Goal: Task Accomplishment & Management: Use online tool/utility

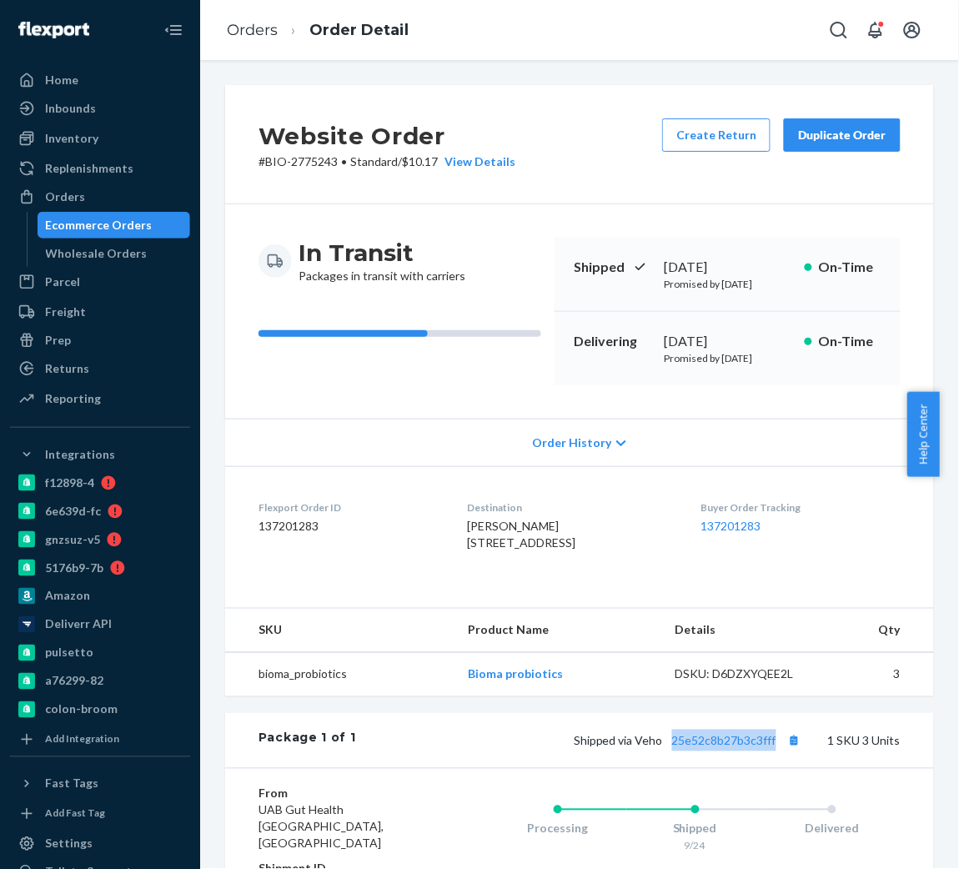
scroll to position [316, 0]
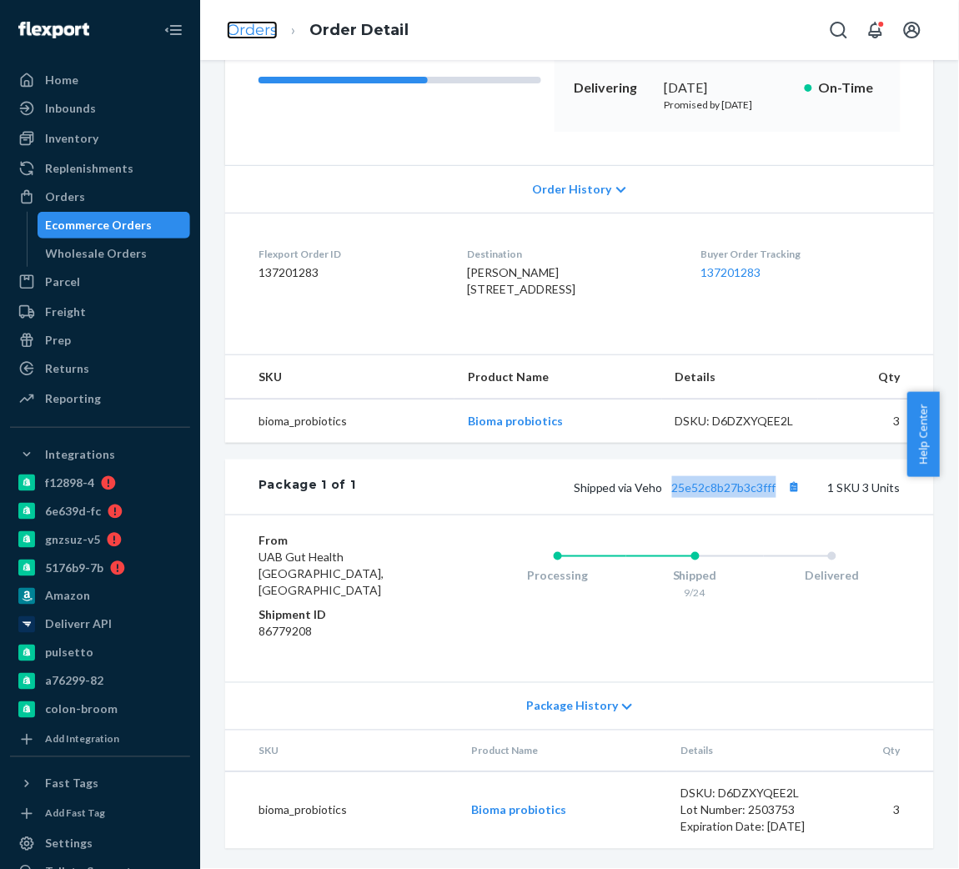
drag, startPoint x: 0, startPoint y: 0, endPoint x: 261, endPoint y: 35, distance: 263.2
click at [261, 35] on link "Orders" at bounding box center [252, 30] width 51 height 18
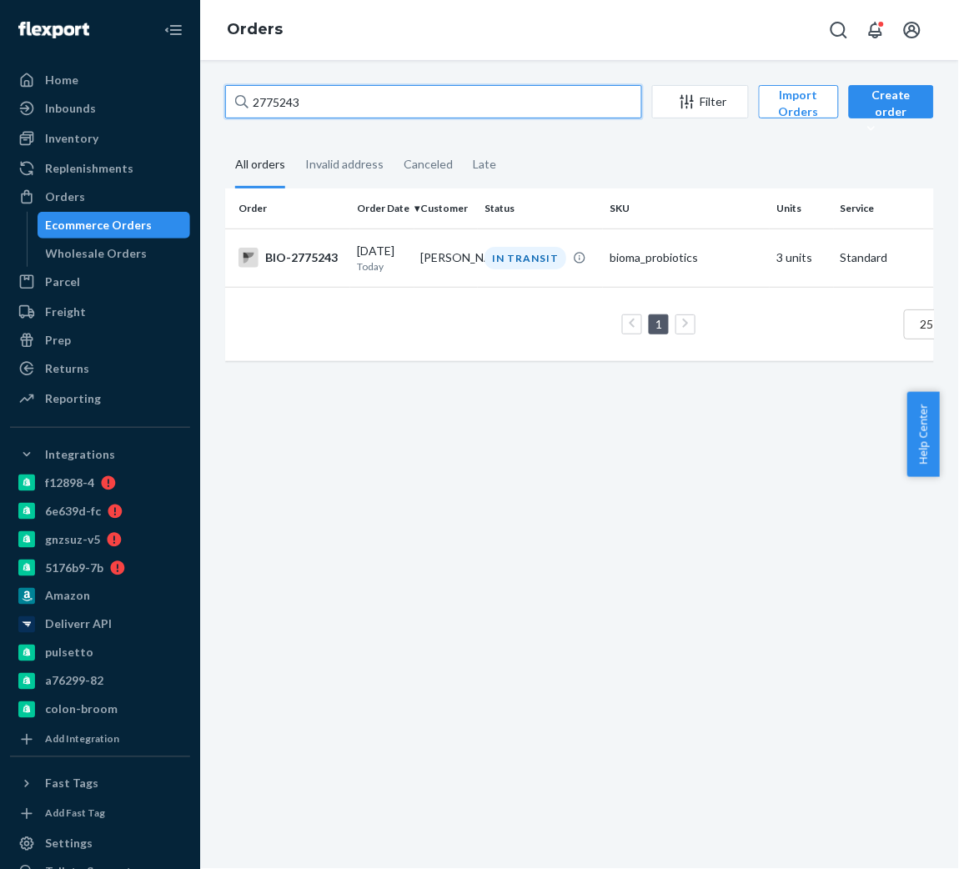
click at [354, 102] on input "2775243" at bounding box center [433, 101] width 417 height 33
paste input "2772831"
type input "2772831"
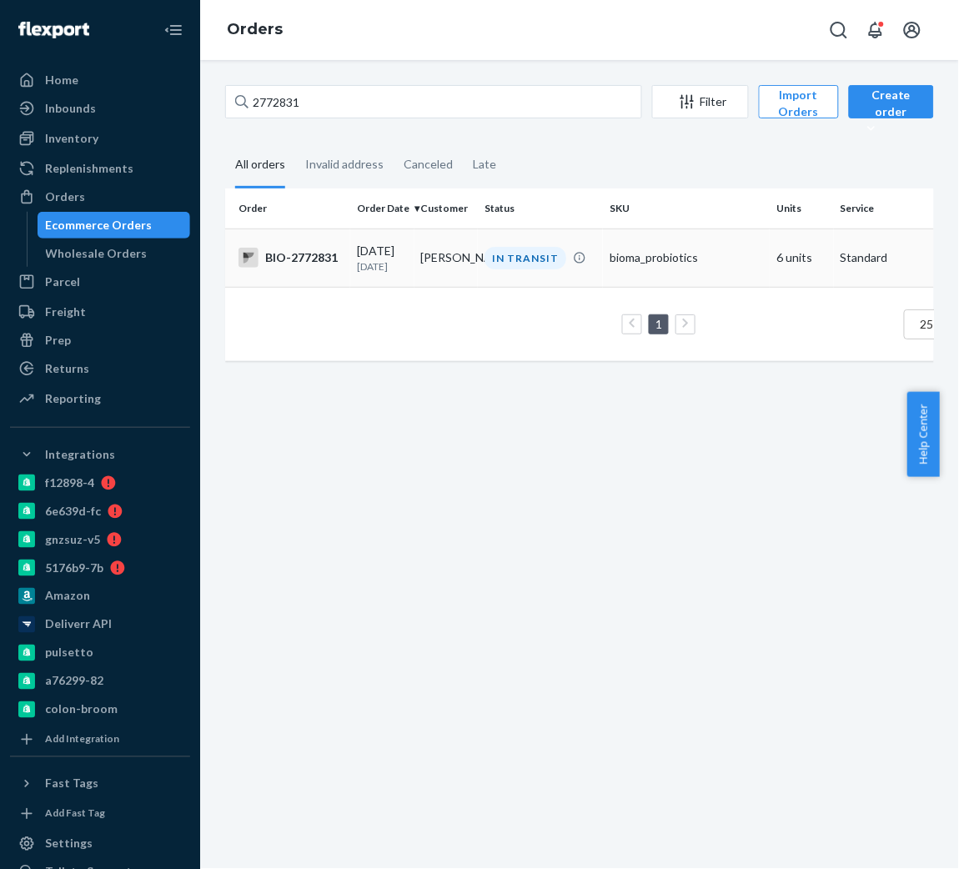
click at [293, 259] on div "BIO-2772831" at bounding box center [290, 258] width 105 height 20
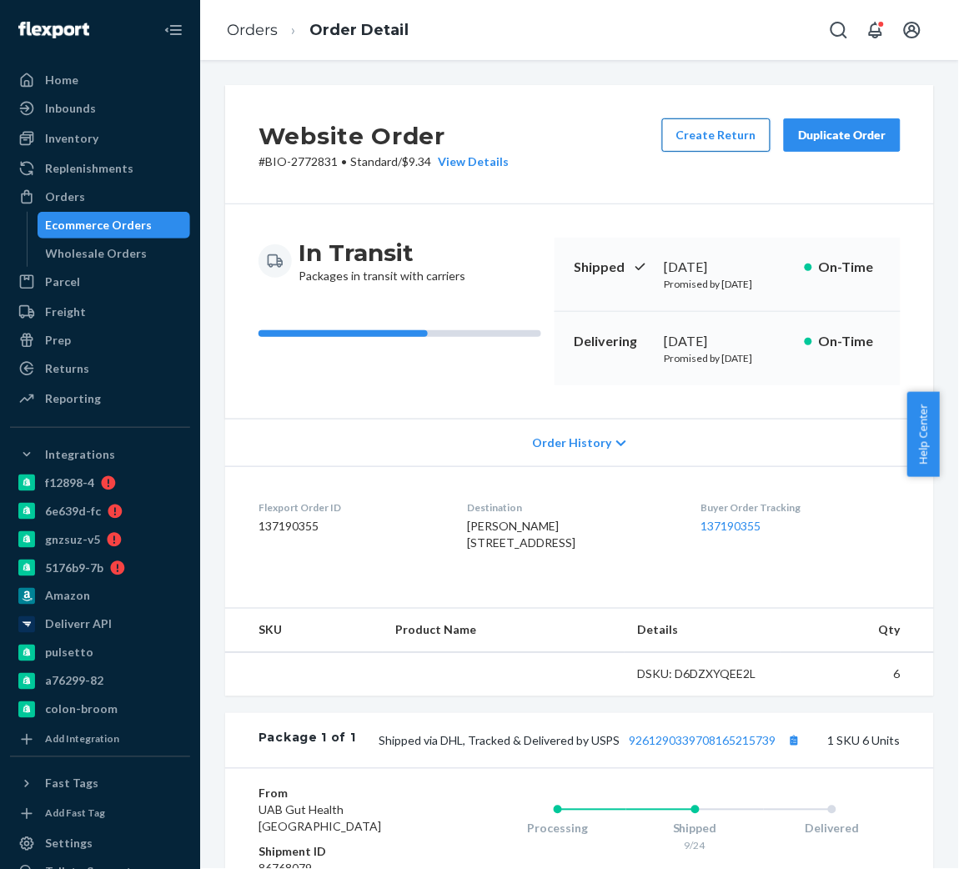
click at [691, 123] on button "Create Return" at bounding box center [716, 134] width 108 height 33
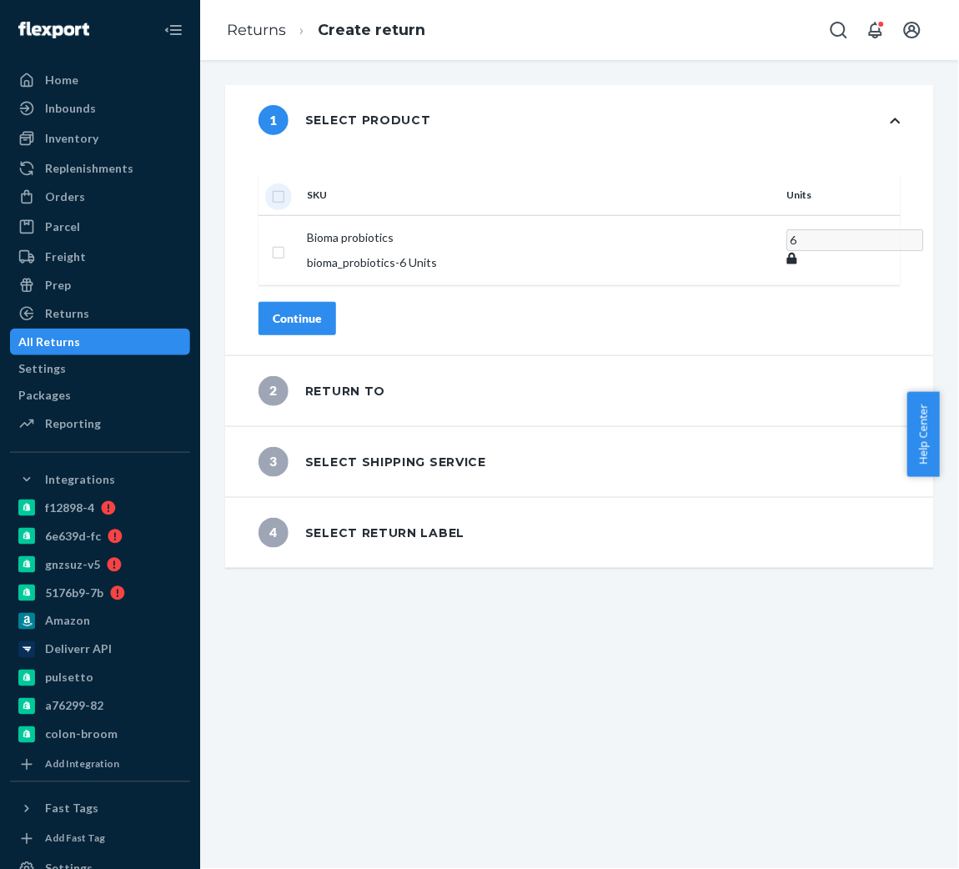
click at [285, 186] on input "checkbox" at bounding box center [278, 195] width 13 height 18
checkbox input "true"
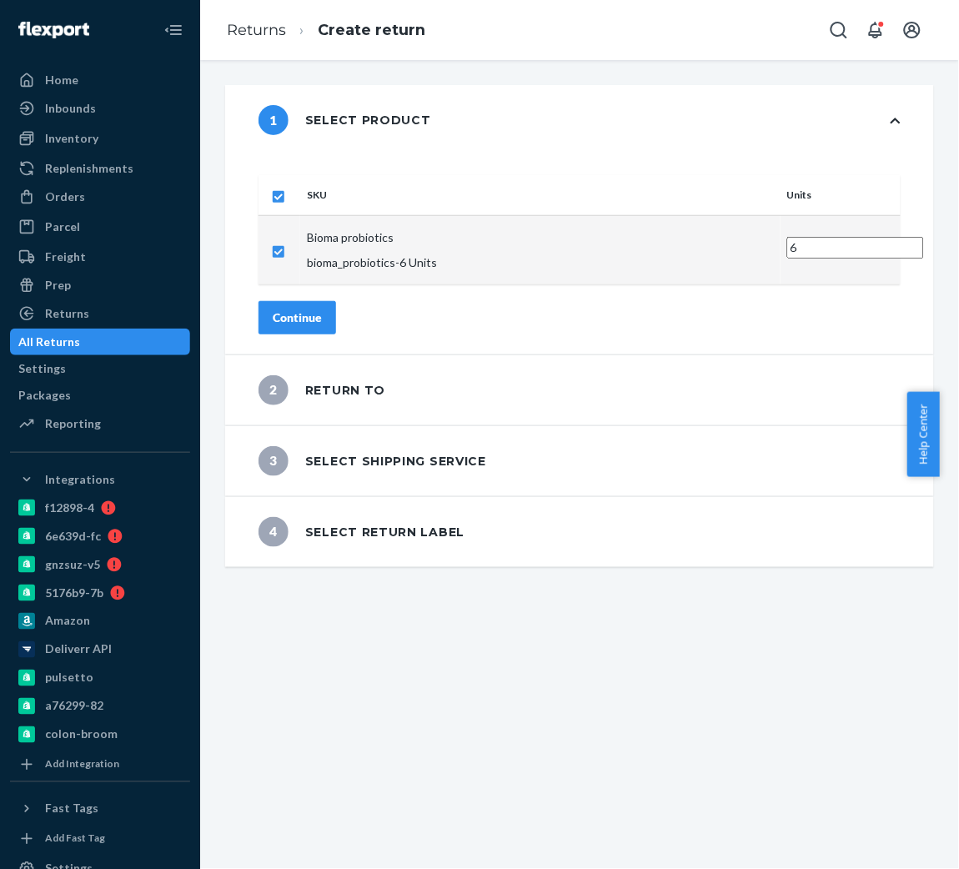
click at [322, 309] on div "Continue" at bounding box center [297, 317] width 49 height 17
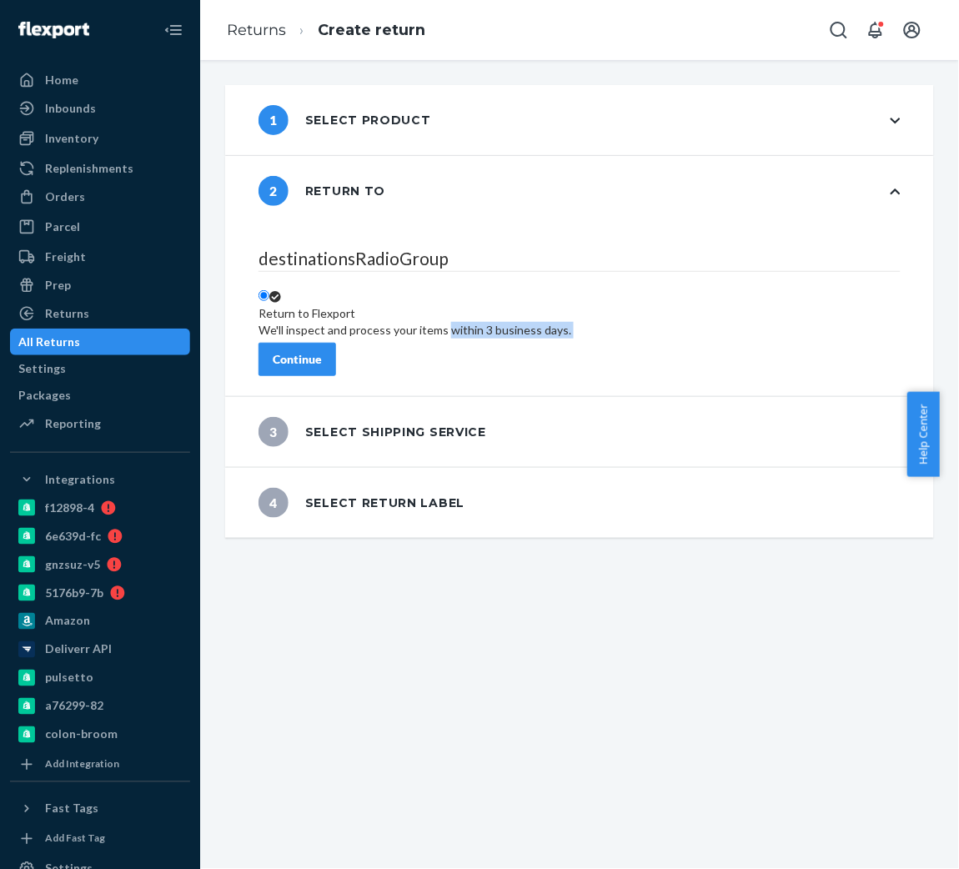
drag, startPoint x: 339, startPoint y: 318, endPoint x: 341, endPoint y: 347, distance: 28.4
click at [341, 347] on div "destinationsRadioGroup Return to Flexport We'll inspect and process your items …" at bounding box center [579, 311] width 709 height 170
click at [322, 351] on div "Continue" at bounding box center [297, 359] width 49 height 17
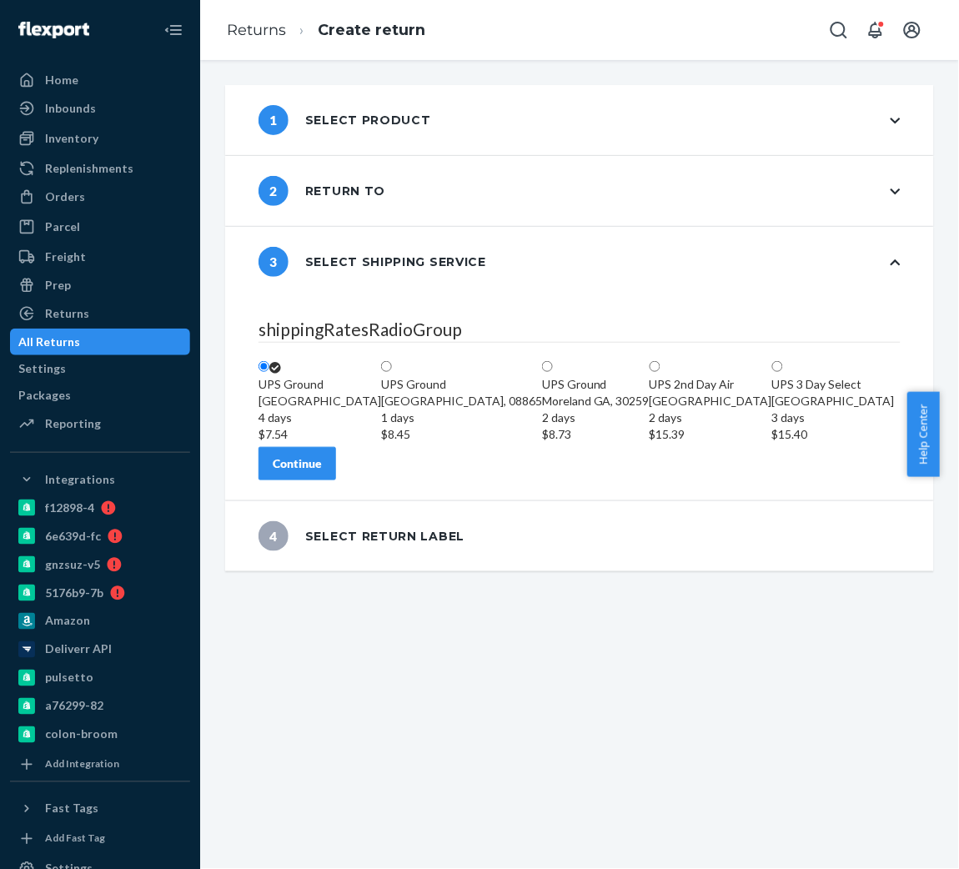
click at [322, 472] on div "Continue" at bounding box center [297, 463] width 49 height 17
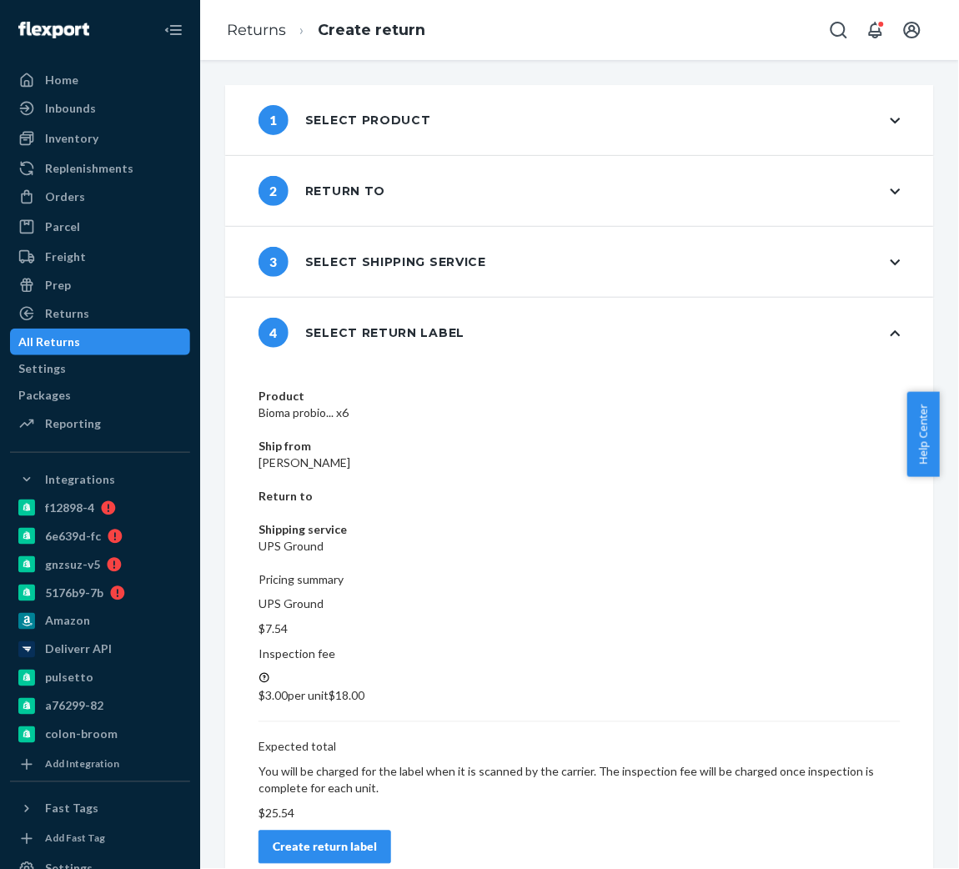
click at [391, 830] on button "Create return label" at bounding box center [324, 846] width 133 height 33
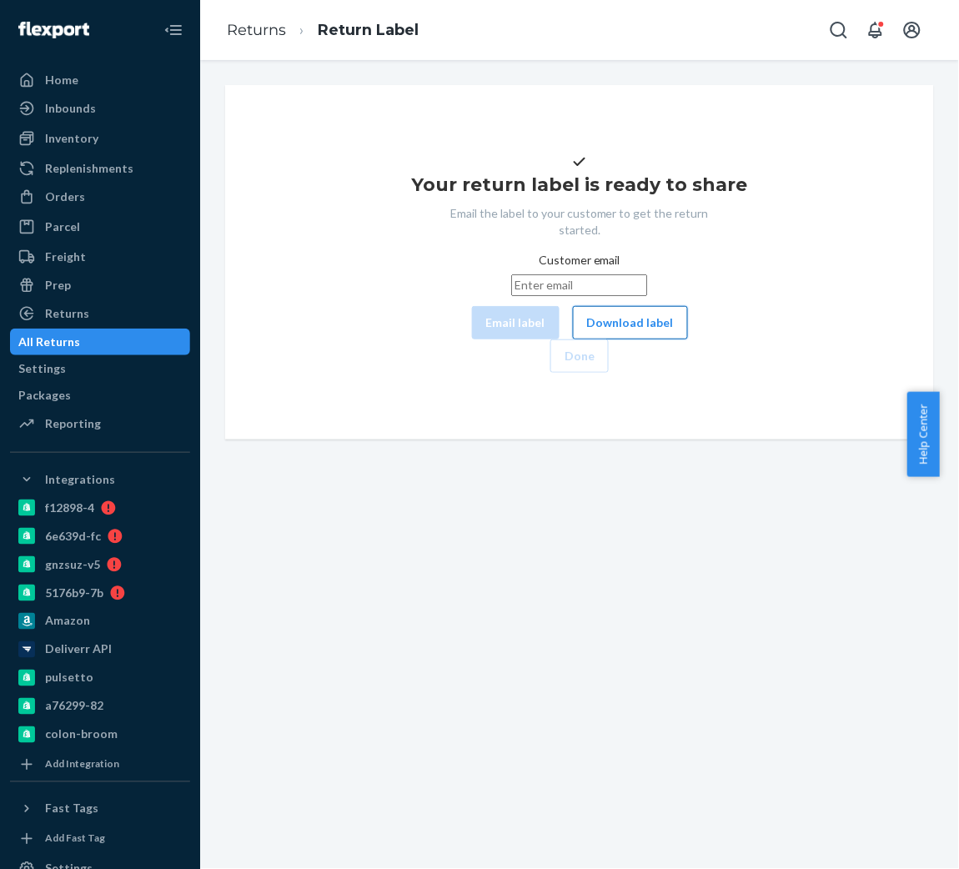
click at [579, 339] on button "Download label" at bounding box center [630, 322] width 115 height 33
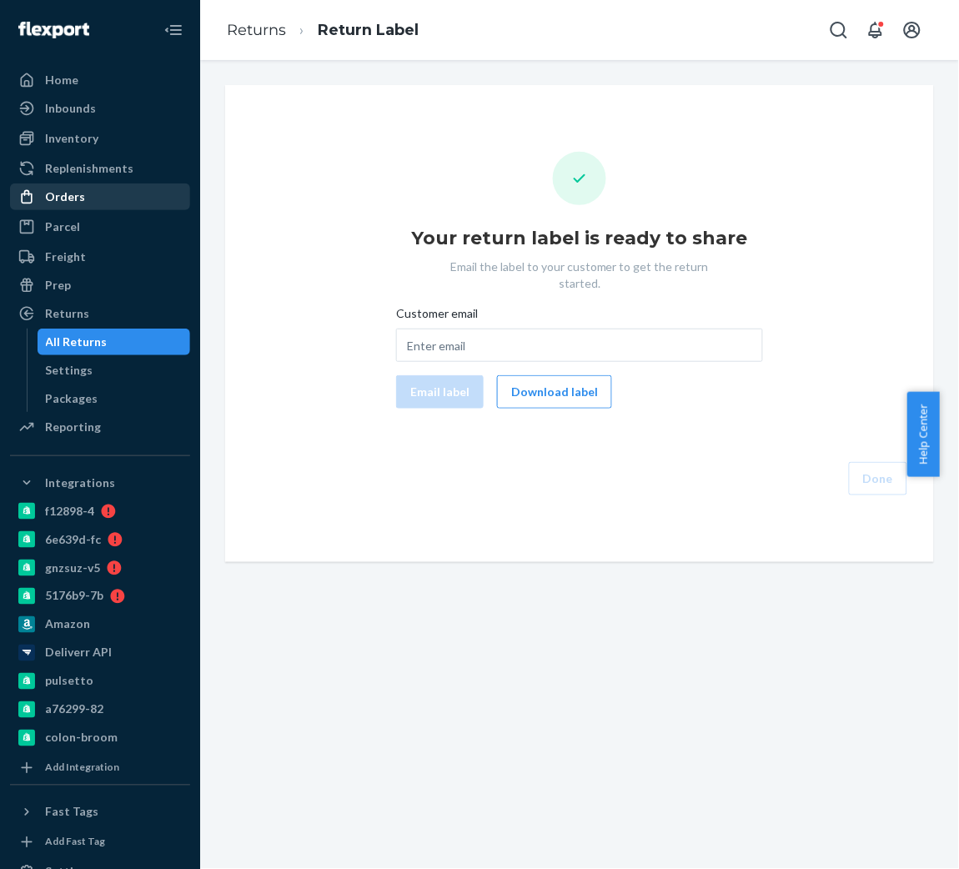
click at [48, 199] on div "Orders" at bounding box center [65, 196] width 40 height 17
